Goal: Check status: Check status

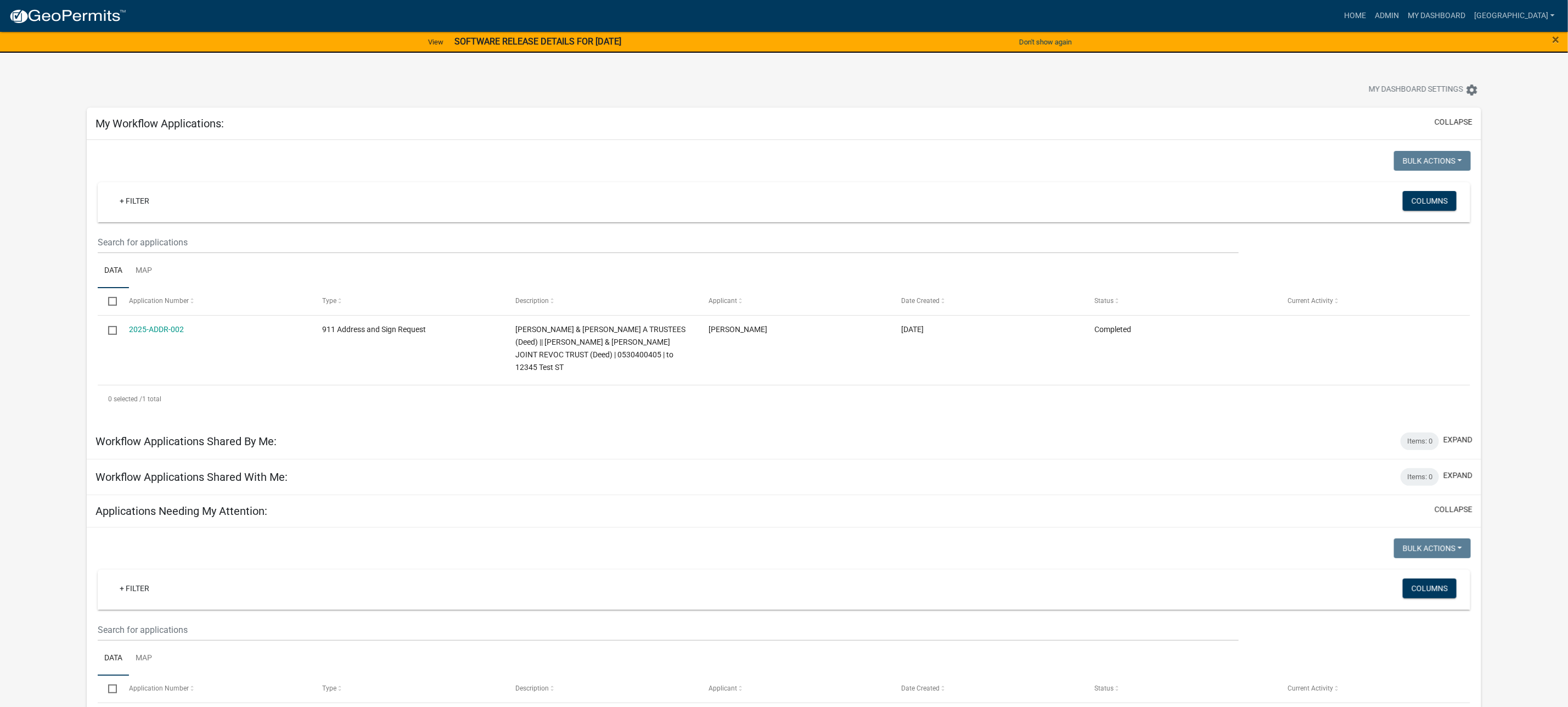
click at [107, 16] on img at bounding box center [67, 16] width 117 height 16
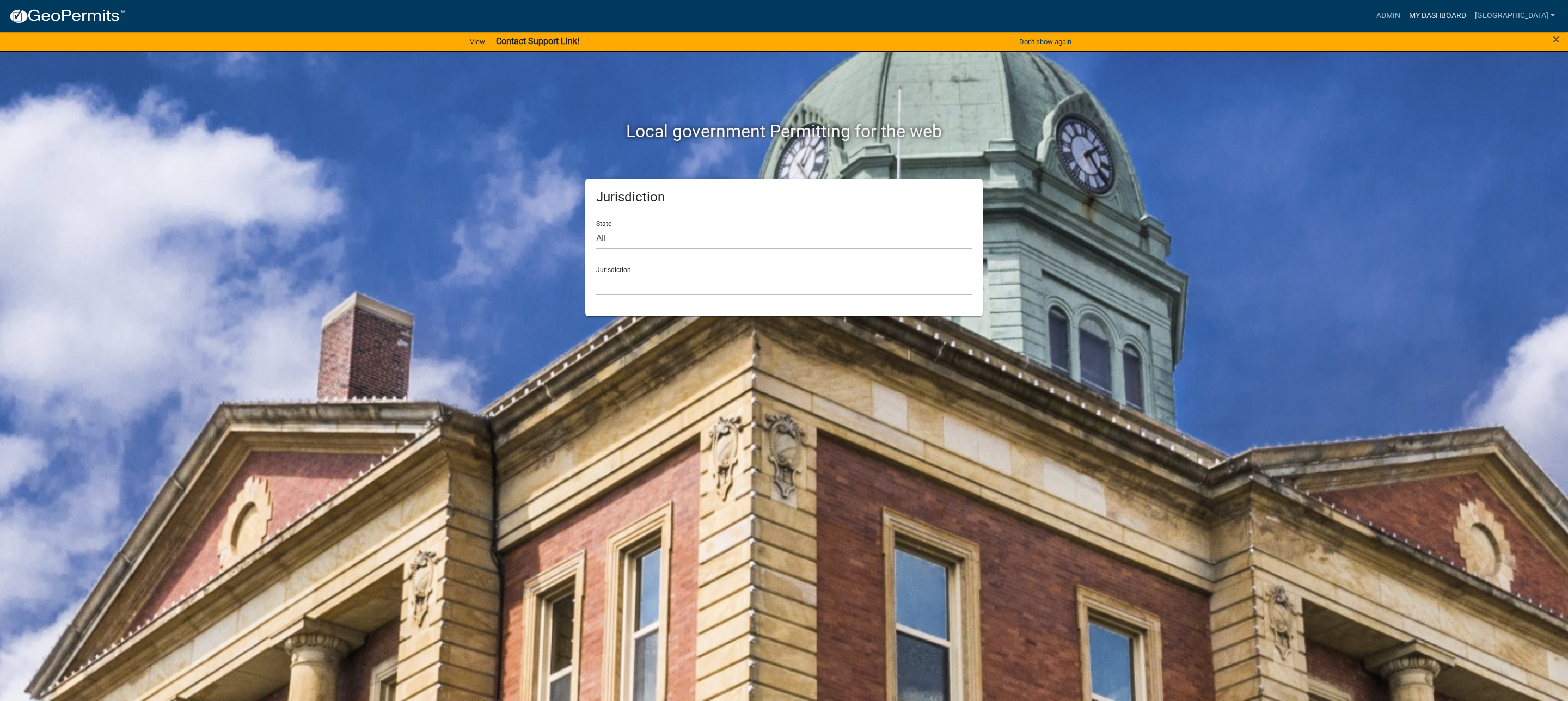
click at [1471, 16] on link "My Dashboard" at bounding box center [1438, 16] width 66 height 21
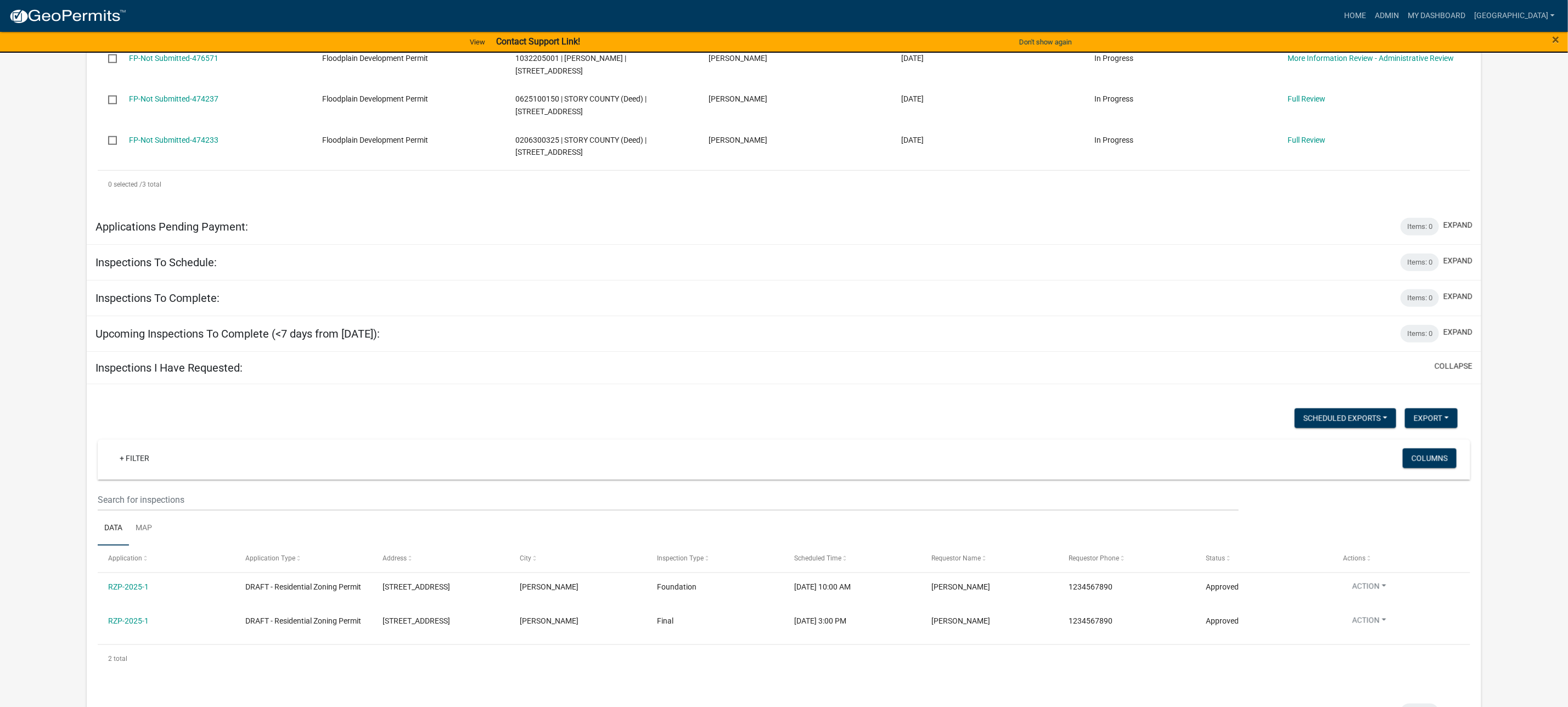
scroll to position [708, 0]
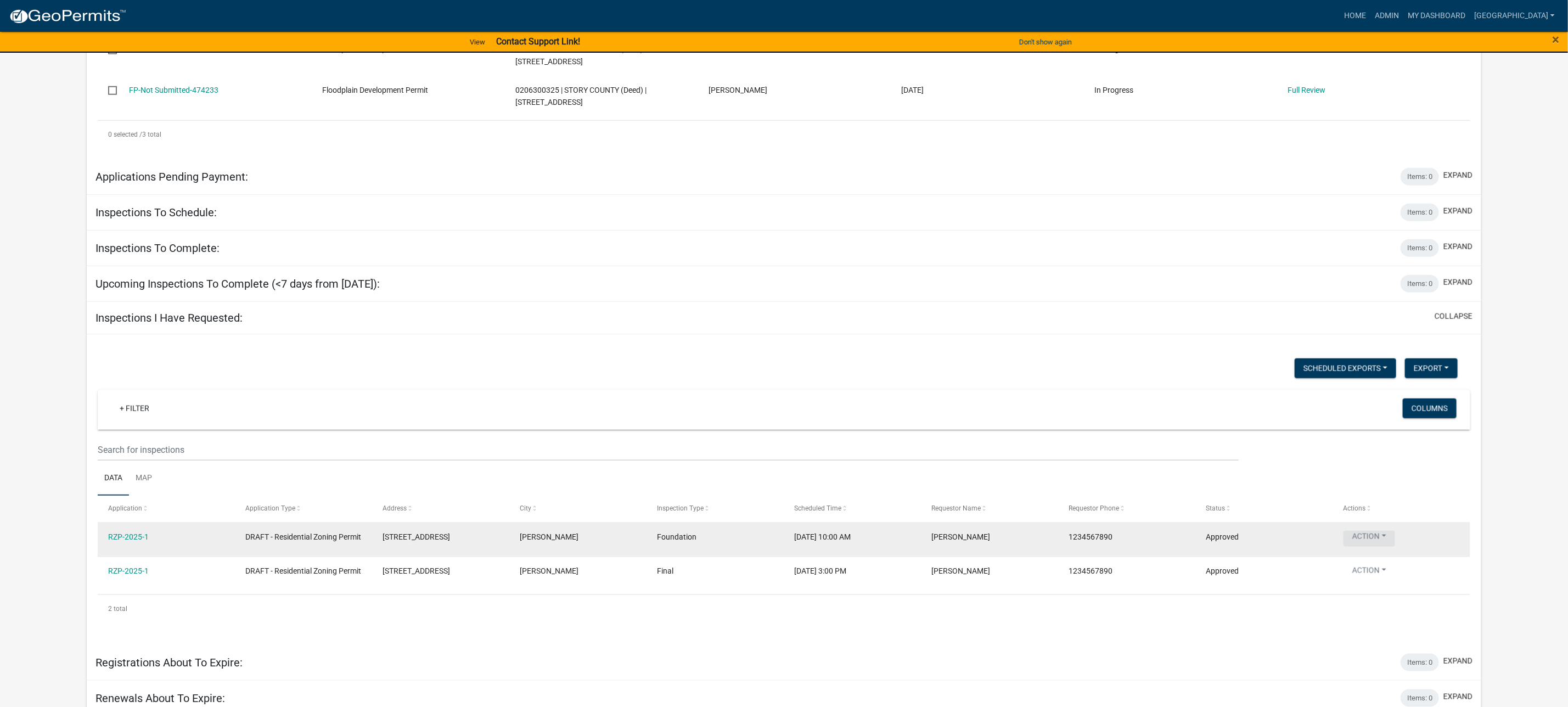
click at [1354, 531] on button "Action" at bounding box center [1369, 538] width 52 height 16
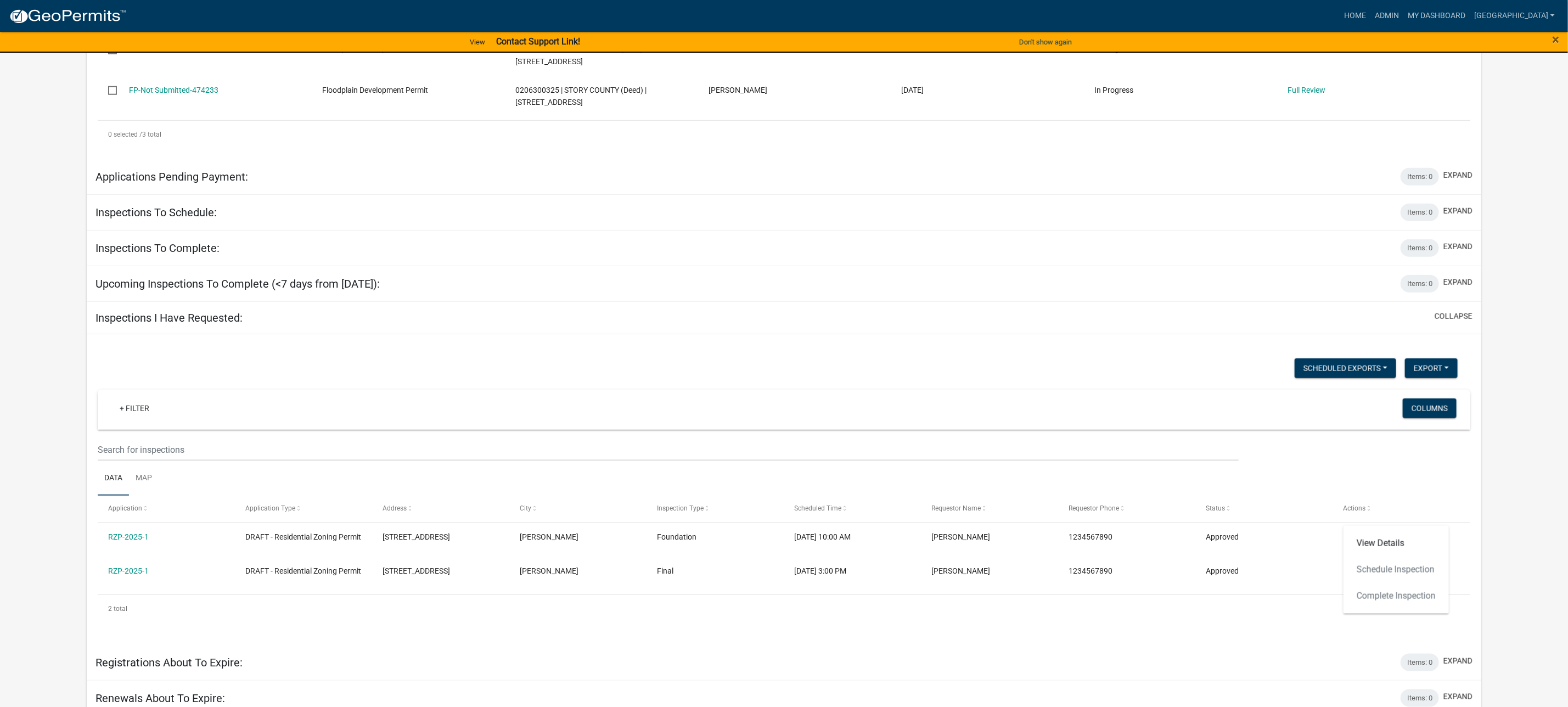
drag, startPoint x: 139, startPoint y: 515, endPoint x: 55, endPoint y: 516, distance: 84.0
click at [55, 516] on app-user-applications "more_horiz Home Admin My Dashboard Amman Admin Account Logout View Contact Supp…" at bounding box center [784, 4] width 1568 height 1424
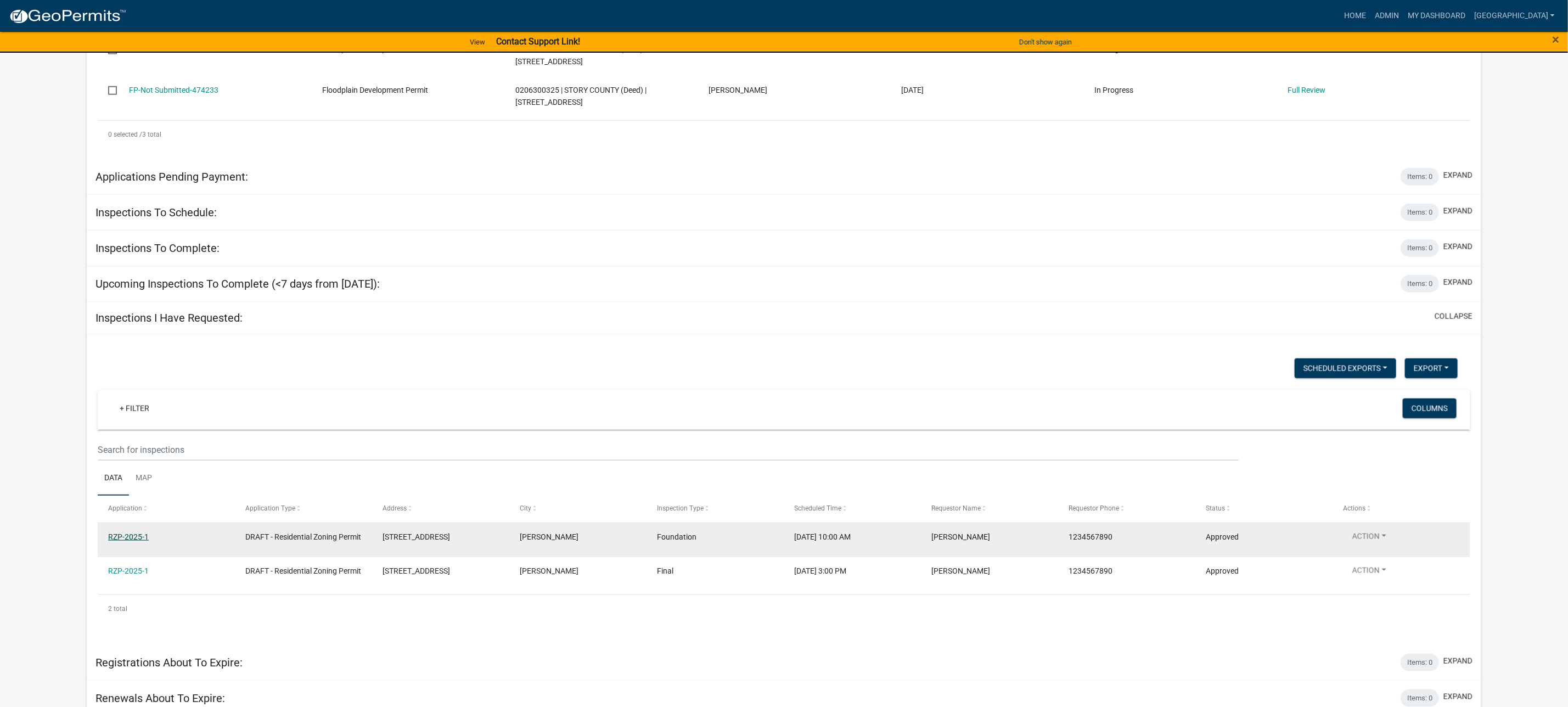
click at [122, 532] on link "RZP-2025-1" at bounding box center [128, 537] width 40 height 9
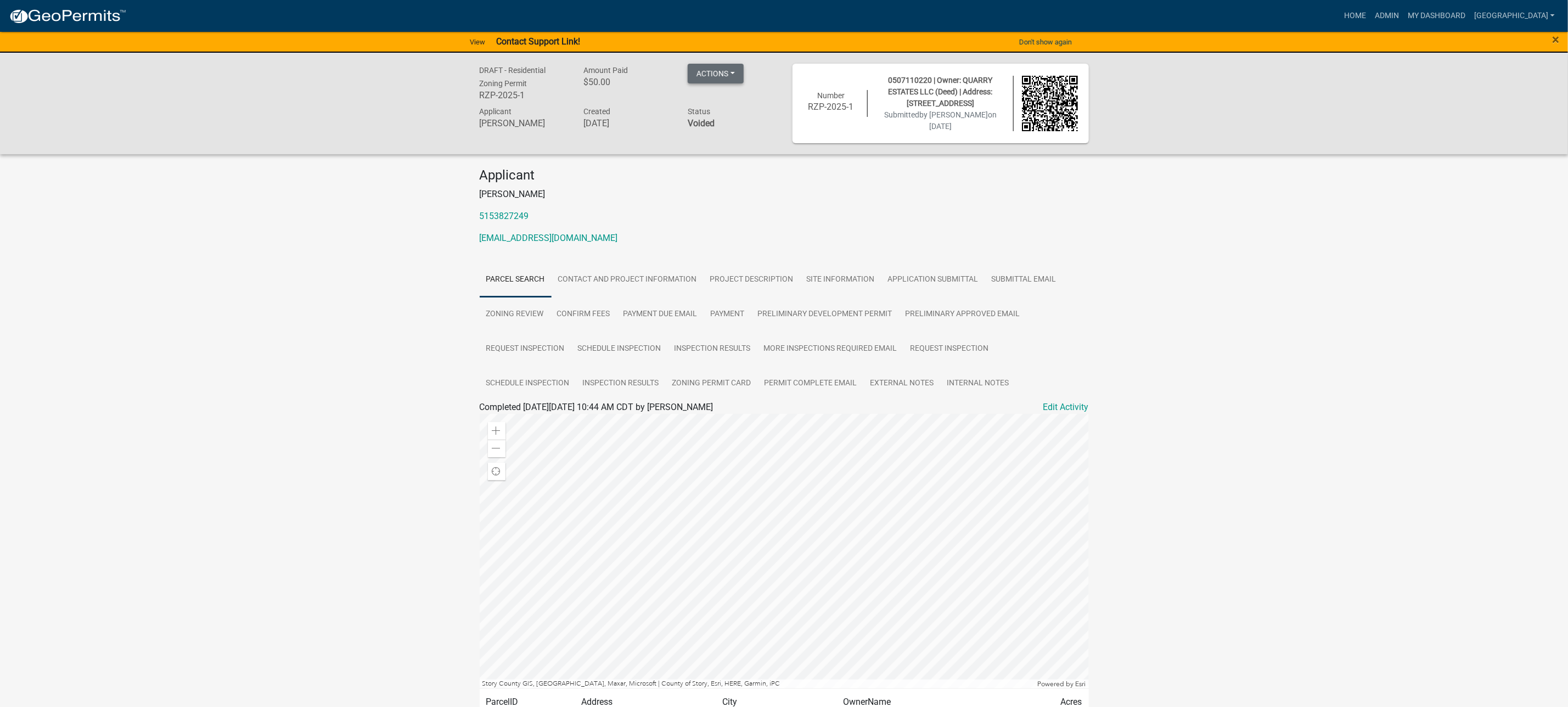
click at [729, 73] on button "Actions" at bounding box center [715, 73] width 56 height 19
click at [1245, 234] on div "DRAFT - Residential Zoning Permit RZP-2025-1 Amount Paid $50.00 Actions View re…" at bounding box center [784, 418] width 1568 height 731
click at [71, 13] on img at bounding box center [67, 16] width 117 height 16
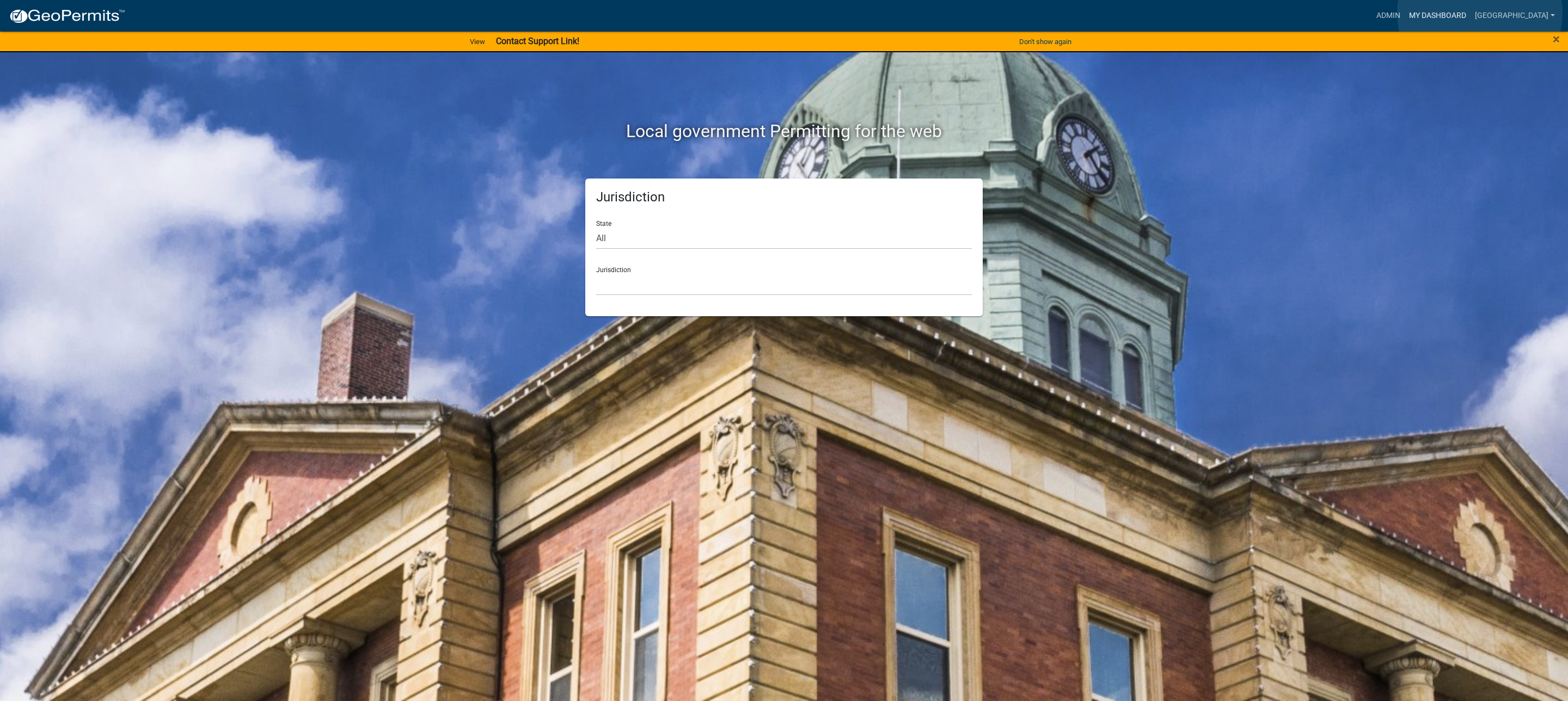
click at [1471, 13] on link "My Dashboard" at bounding box center [1438, 16] width 66 height 21
